Goal: Task Accomplishment & Management: Manage account settings

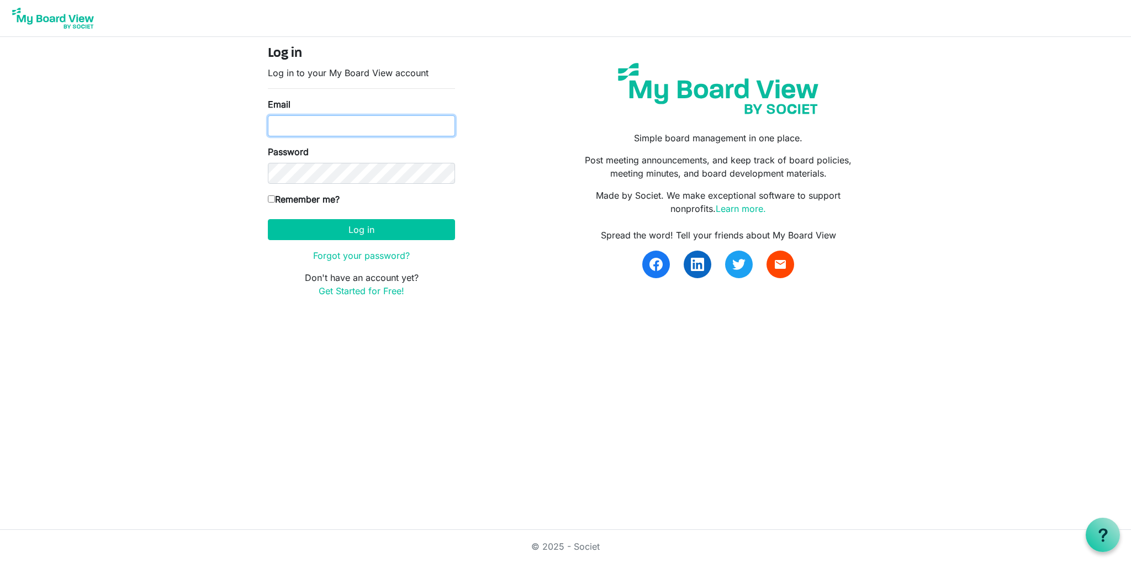
type input "[EMAIL_ADDRESS][DOMAIN_NAME]"
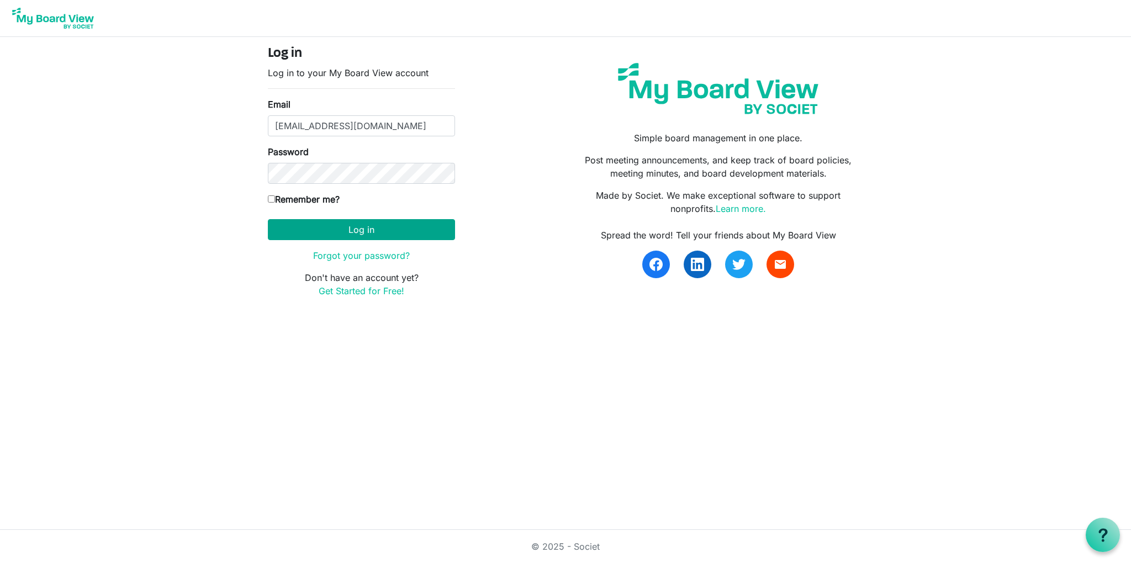
click at [383, 230] on button "Log in" at bounding box center [361, 229] width 187 height 21
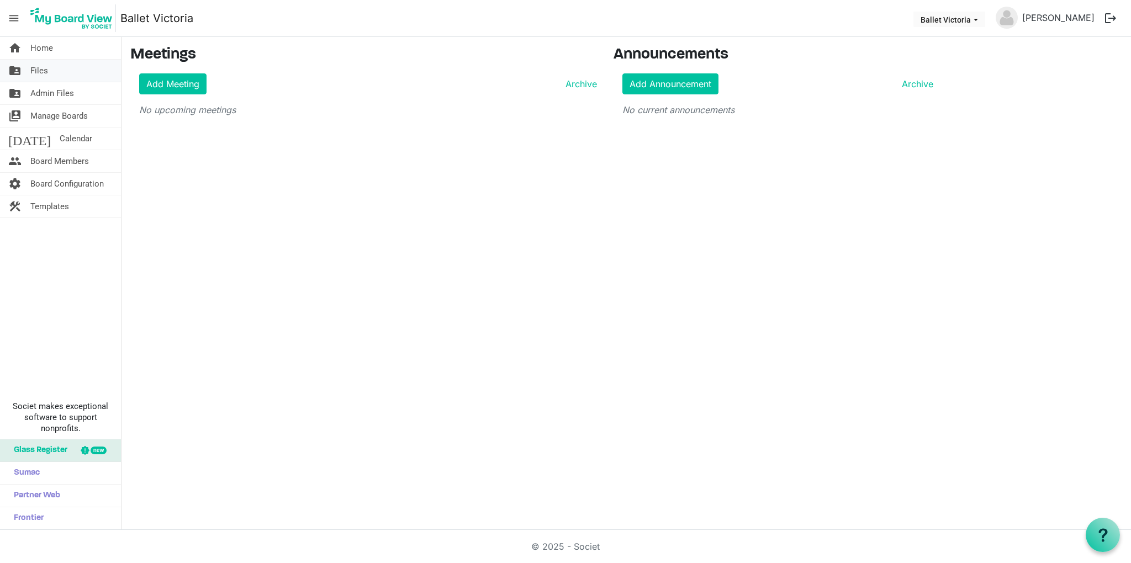
click at [43, 70] on span "Files" at bounding box center [39, 71] width 18 height 22
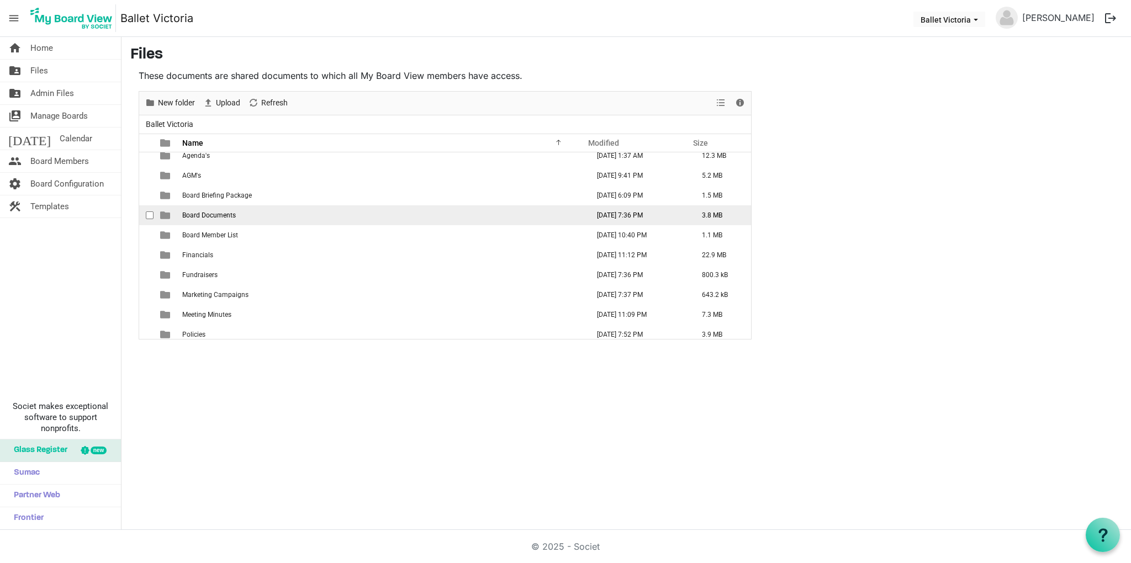
scroll to position [8, 0]
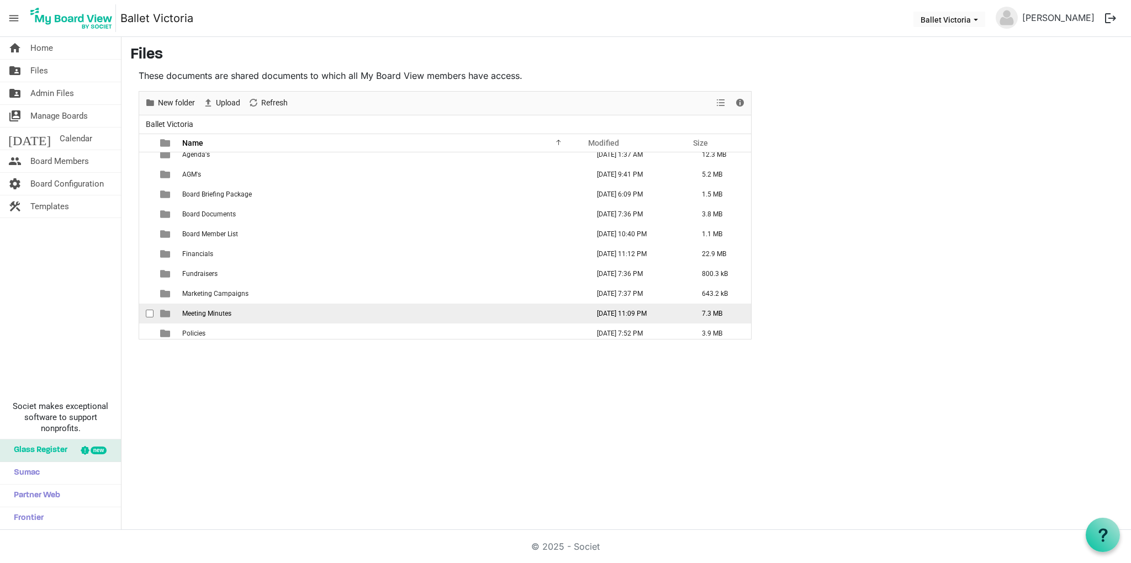
click at [196, 315] on span "Meeting Minutes" at bounding box center [206, 314] width 49 height 8
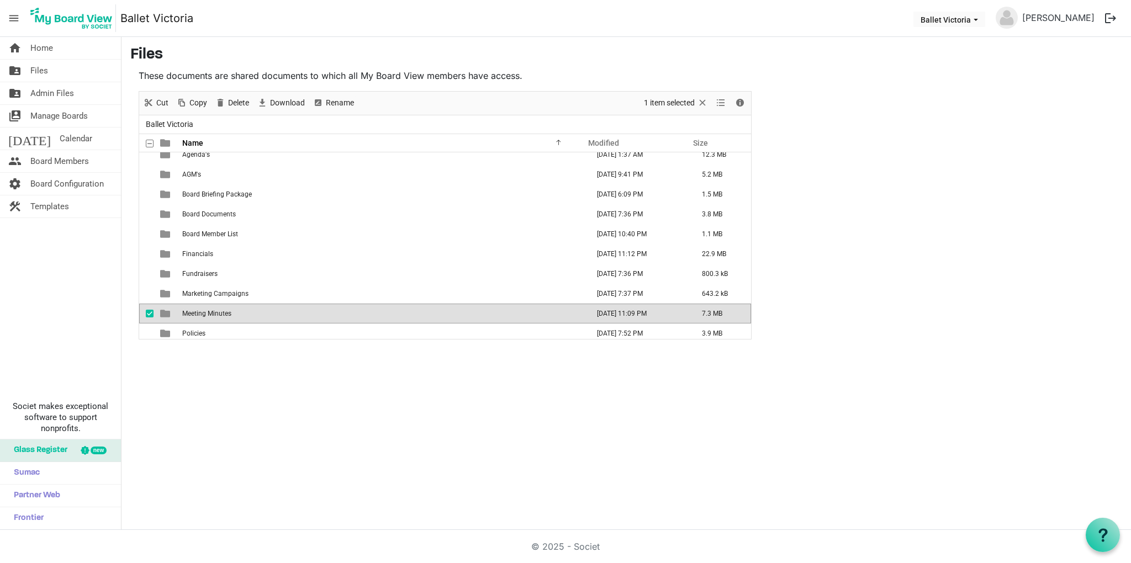
click at [196, 315] on span "Meeting Minutes" at bounding box center [206, 314] width 49 height 8
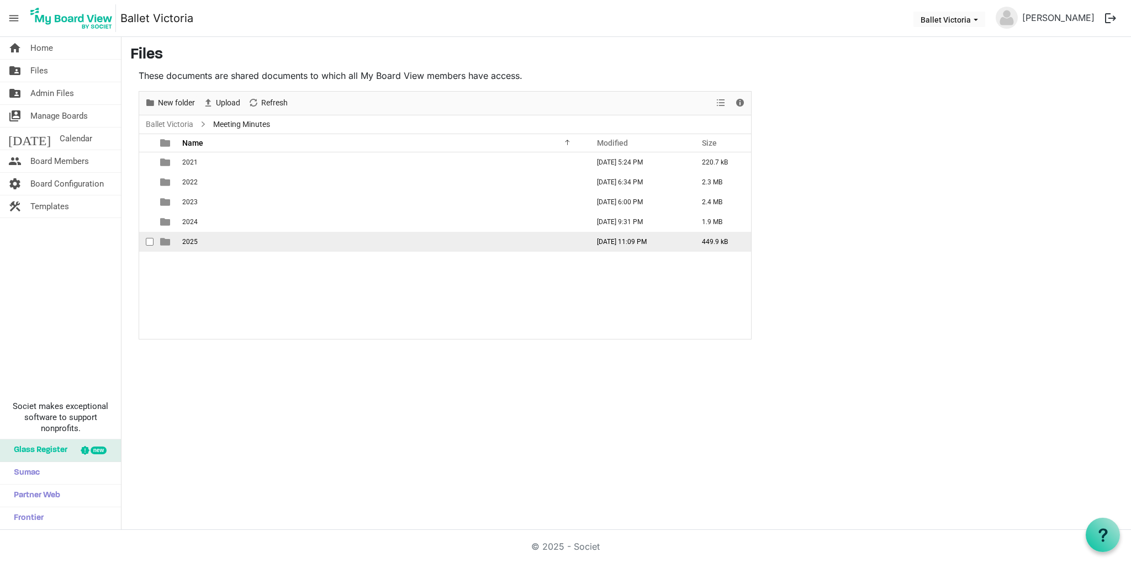
click at [189, 243] on span "2025" at bounding box center [189, 242] width 15 height 8
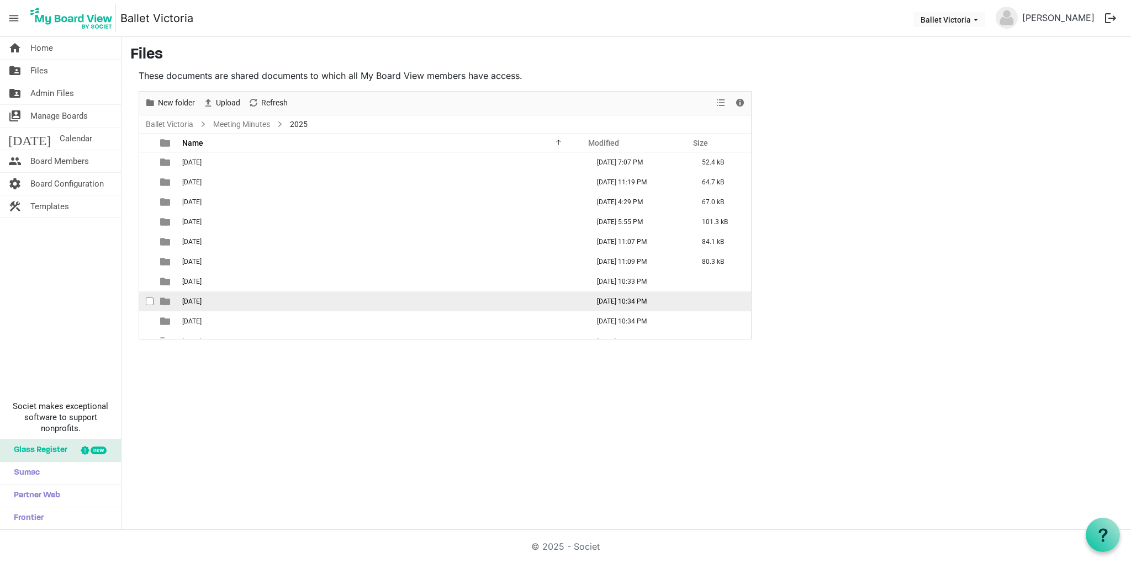
click at [201, 303] on span "08 August" at bounding box center [191, 302] width 19 height 8
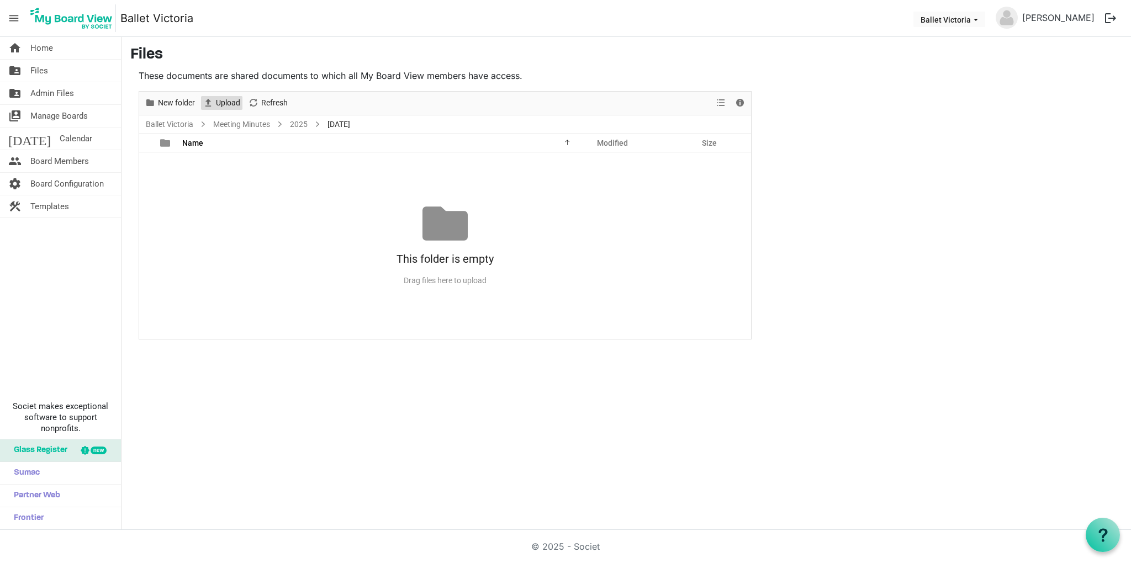
click at [226, 103] on span "Upload" at bounding box center [228, 103] width 27 height 14
click at [218, 102] on span "Upload" at bounding box center [228, 103] width 27 height 14
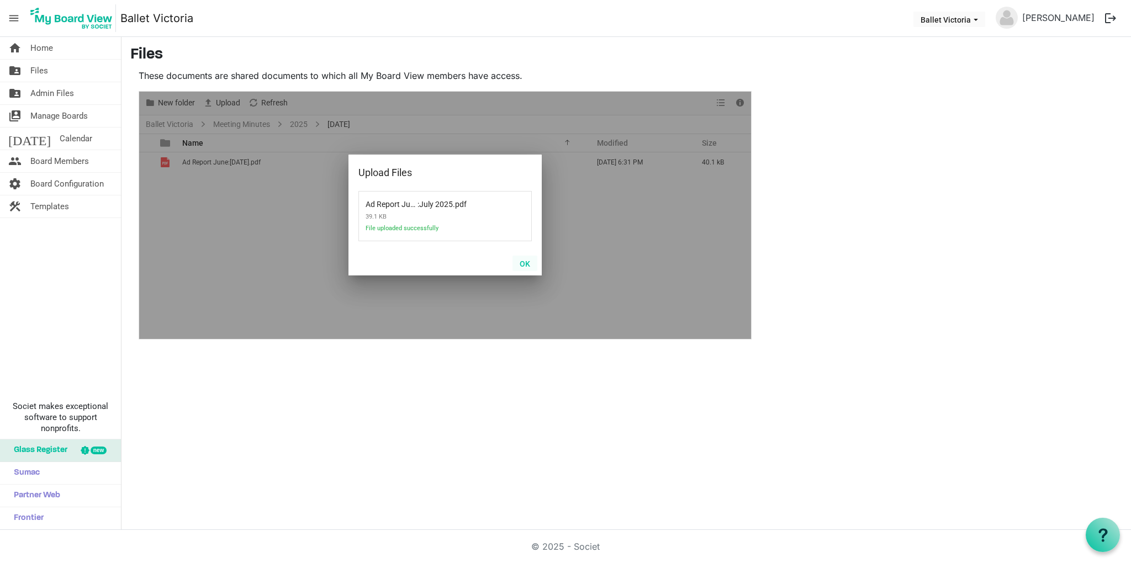
click at [526, 262] on button "OK" at bounding box center [524, 263] width 25 height 15
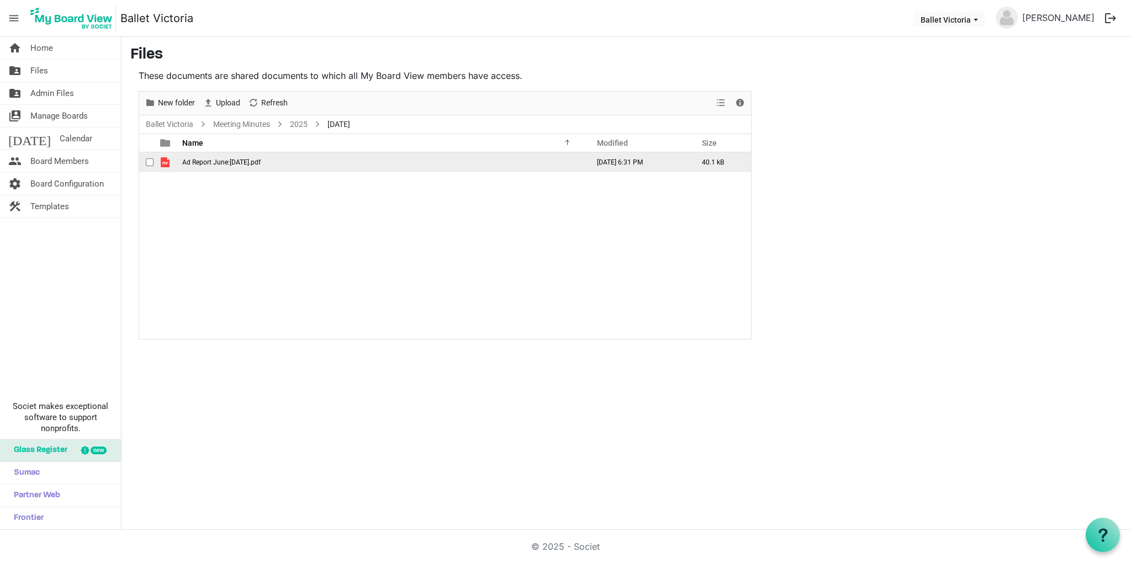
click at [209, 165] on span "Ad Report June:July 2025.pdf" at bounding box center [221, 162] width 78 height 8
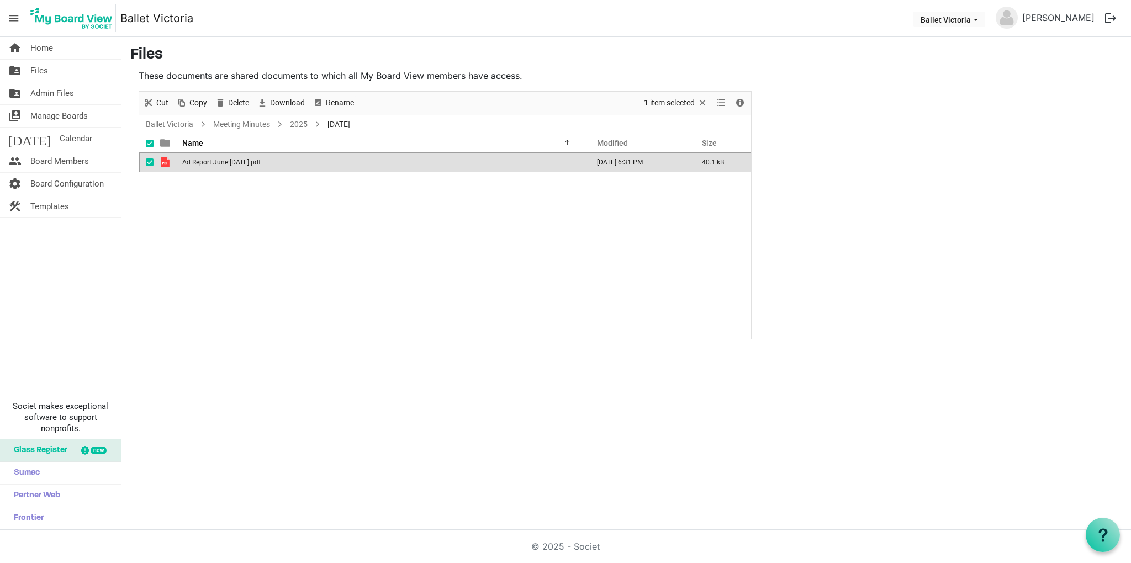
click at [209, 165] on span "Ad Report June:July 2025.pdf" at bounding box center [221, 162] width 78 height 8
click at [1112, 17] on button "logout" at bounding box center [1110, 18] width 23 height 23
